Goal: Task Accomplishment & Management: Manage account settings

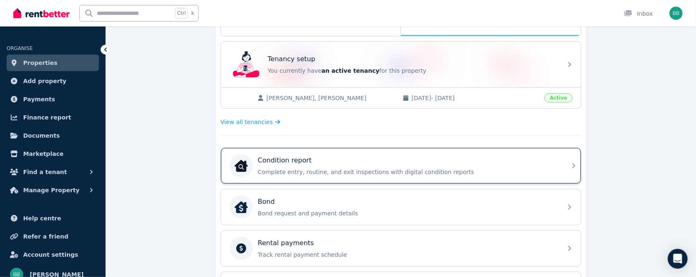
scroll to position [258, 0]
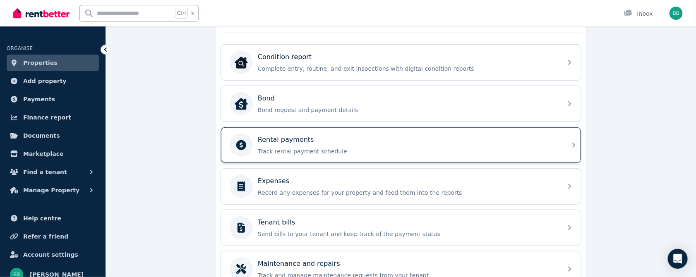
click at [427, 148] on div "Rental payments Track rental payment schedule" at bounding box center [407, 145] width 299 height 21
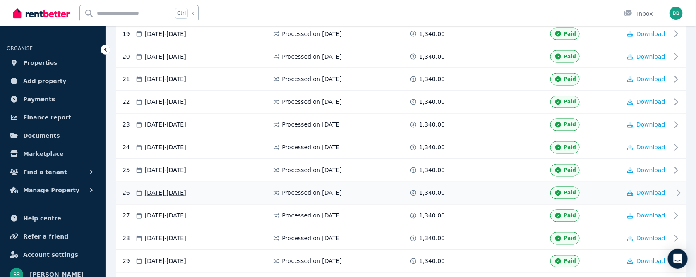
scroll to position [700, 0]
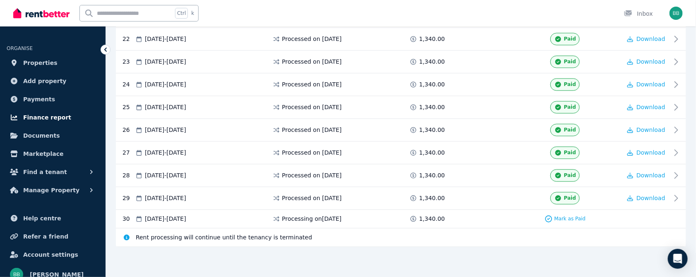
click at [50, 116] on span "Finance report" at bounding box center [47, 117] width 48 height 10
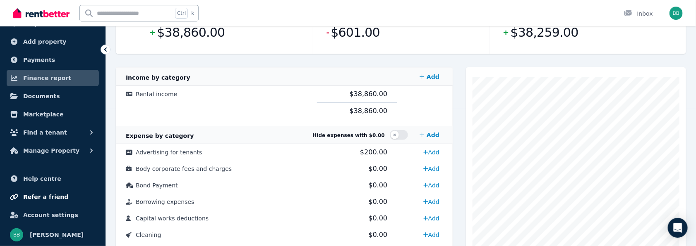
scroll to position [155, 0]
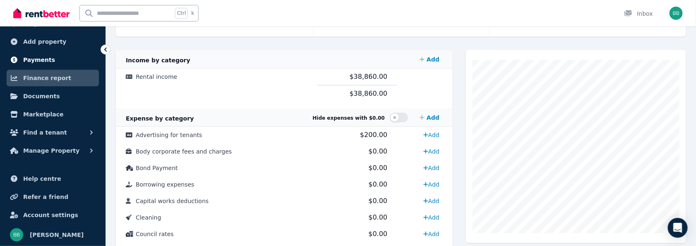
click at [38, 59] on span "Payments" at bounding box center [39, 60] width 32 height 10
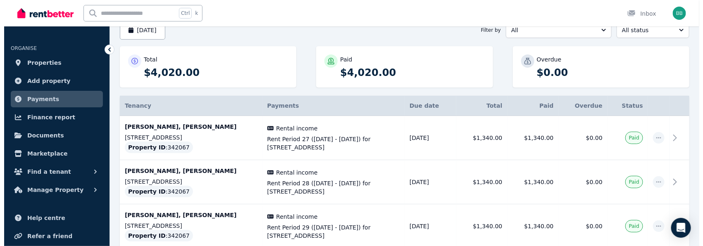
scroll to position [29, 0]
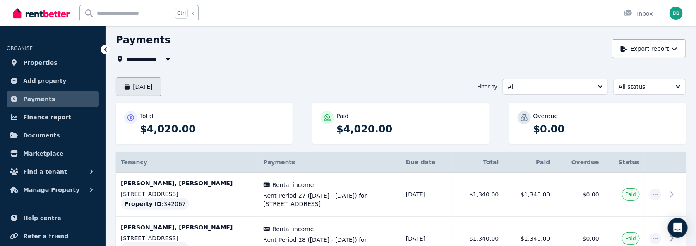
click at [158, 85] on button "[DATE]" at bounding box center [138, 86] width 45 height 19
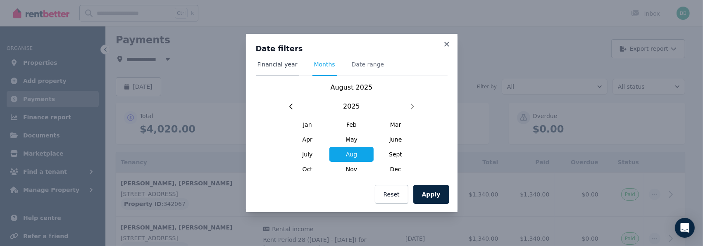
click at [274, 67] on span "Financial year" at bounding box center [278, 64] width 40 height 8
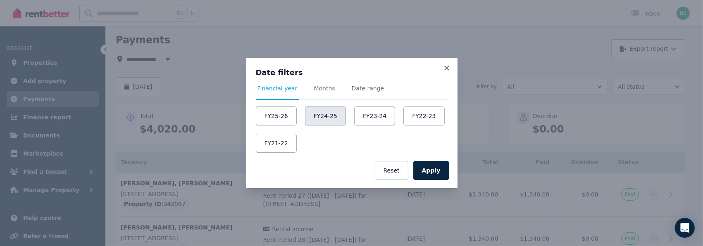
click at [321, 115] on button "FY24-25" at bounding box center [325, 116] width 41 height 19
drag, startPoint x: 434, startPoint y: 172, endPoint x: 428, endPoint y: 171, distance: 5.9
click at [433, 172] on button "Apply" at bounding box center [432, 170] width 36 height 19
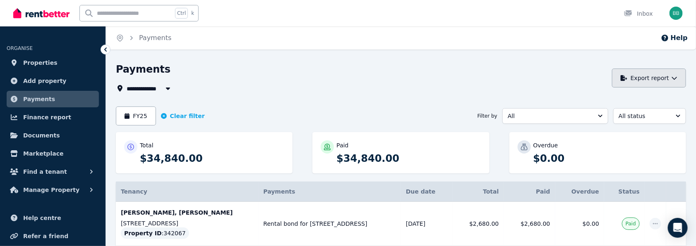
click at [593, 79] on button "Export report" at bounding box center [649, 78] width 74 height 19
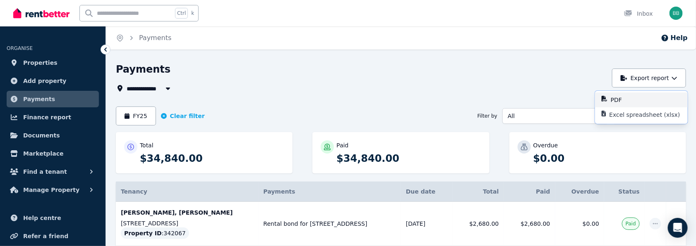
click at [593, 98] on p "PDF" at bounding box center [619, 100] width 18 height 8
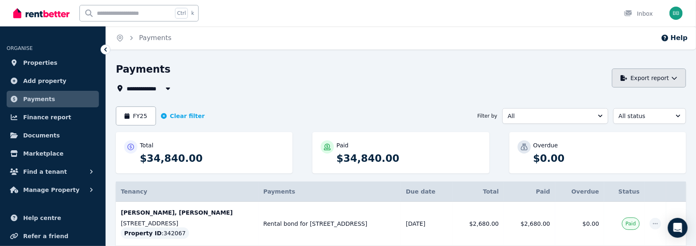
click at [593, 76] on button "Export report" at bounding box center [649, 78] width 74 height 19
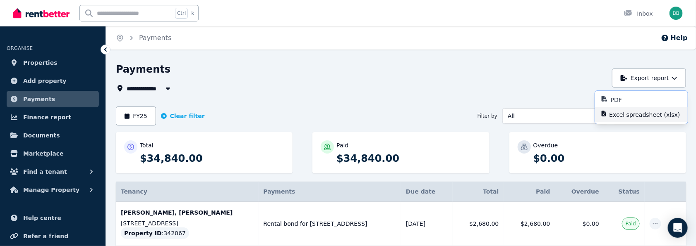
click at [593, 115] on p "Excel spreadsheet (xlsx)" at bounding box center [647, 115] width 77 height 8
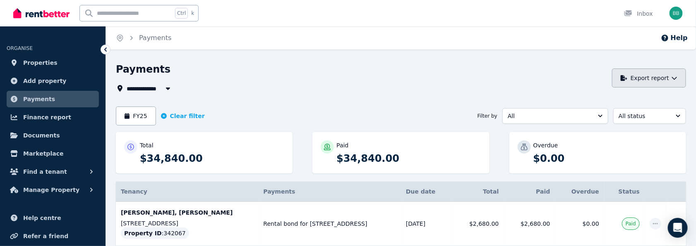
click at [593, 79] on button "Export report" at bounding box center [649, 78] width 74 height 19
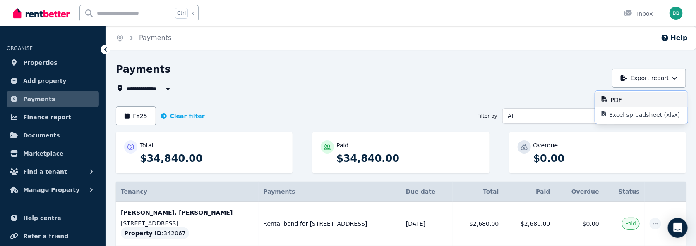
click at [593, 100] on p "PDF" at bounding box center [619, 100] width 18 height 8
